Goal: Task Accomplishment & Management: Manage account settings

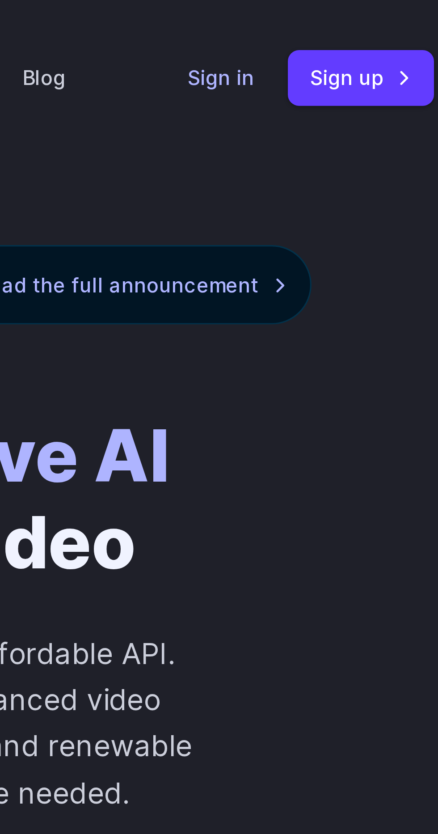
click at [356, 21] on link "Sign in" at bounding box center [358, 25] width 21 height 10
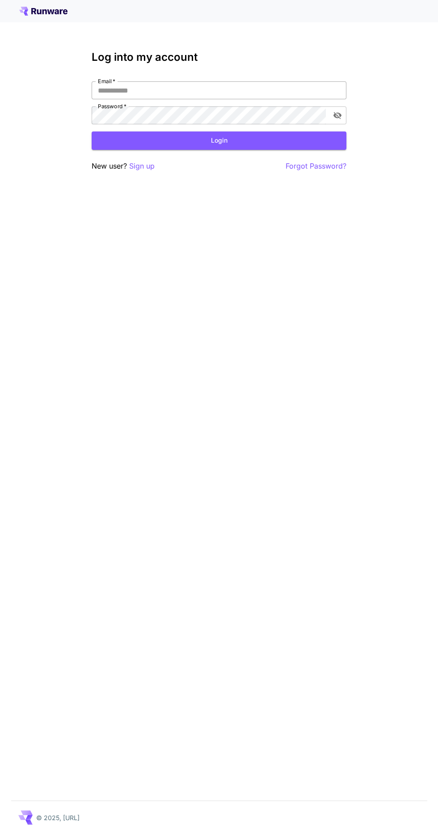
click at [248, 86] on input "Email   *" at bounding box center [219, 90] width 255 height 18
type input "**********"
click button "Login" at bounding box center [219, 140] width 255 height 18
